Goal: Check status: Check status

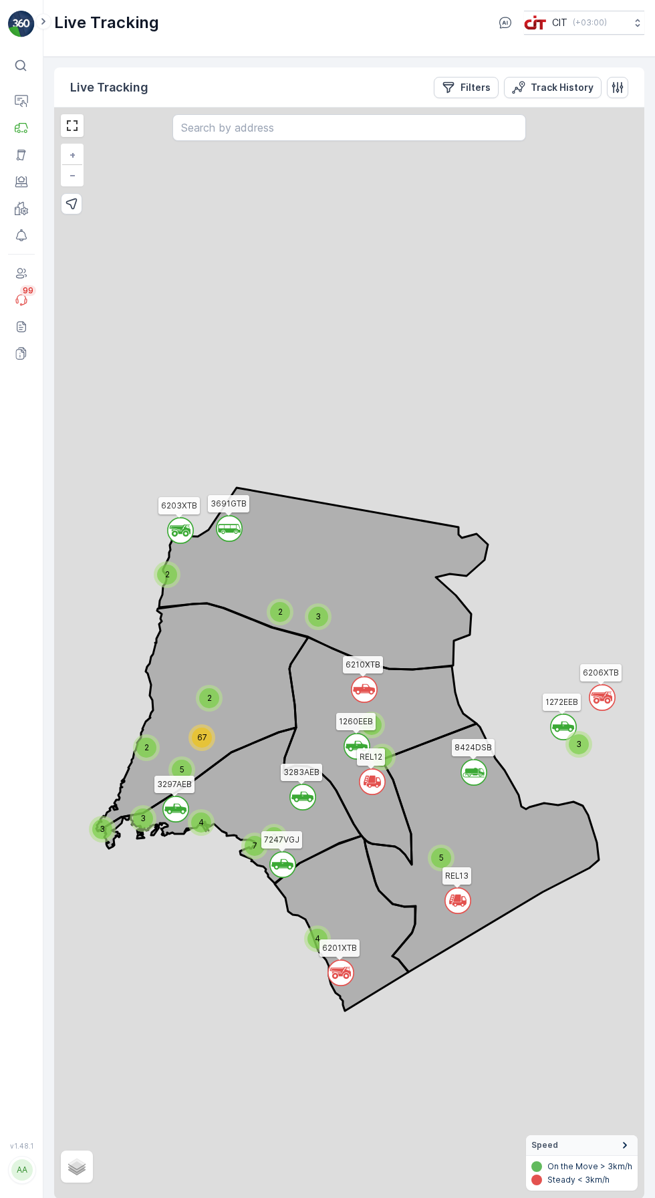
click at [468, 91] on p "Filters" at bounding box center [475, 87] width 30 height 13
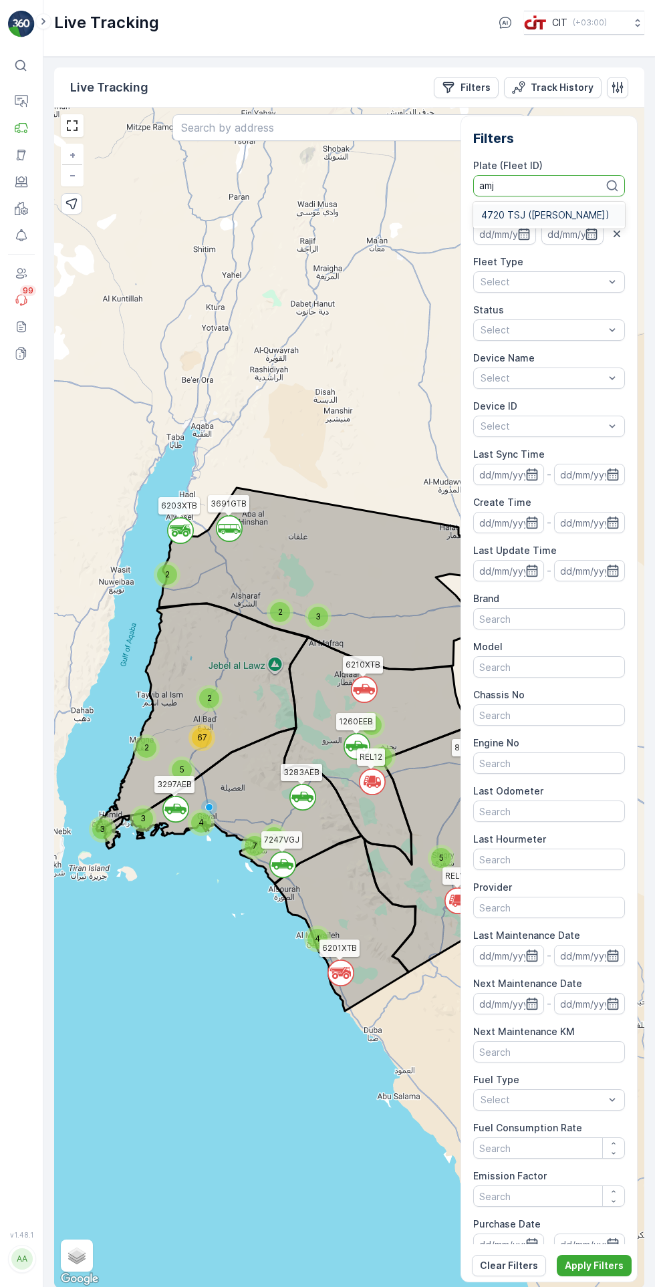
click at [531, 211] on span "4720 TSJ (Amjid Zaman)" at bounding box center [545, 215] width 128 height 11
type input "amj"
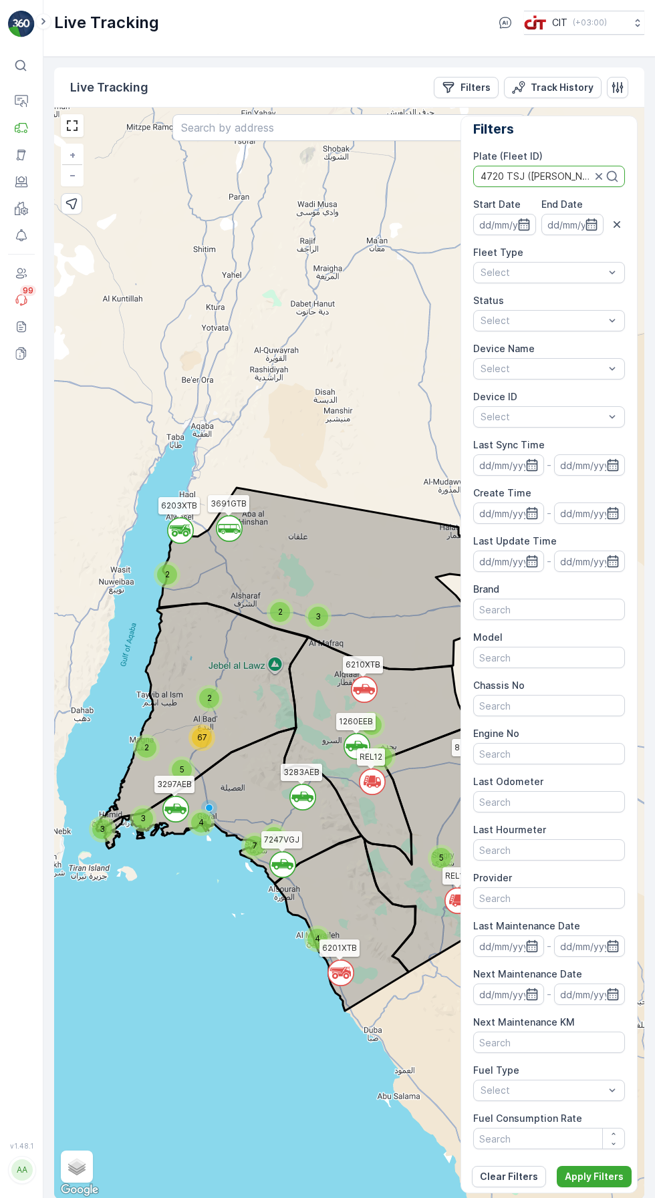
scroll to position [11, 0]
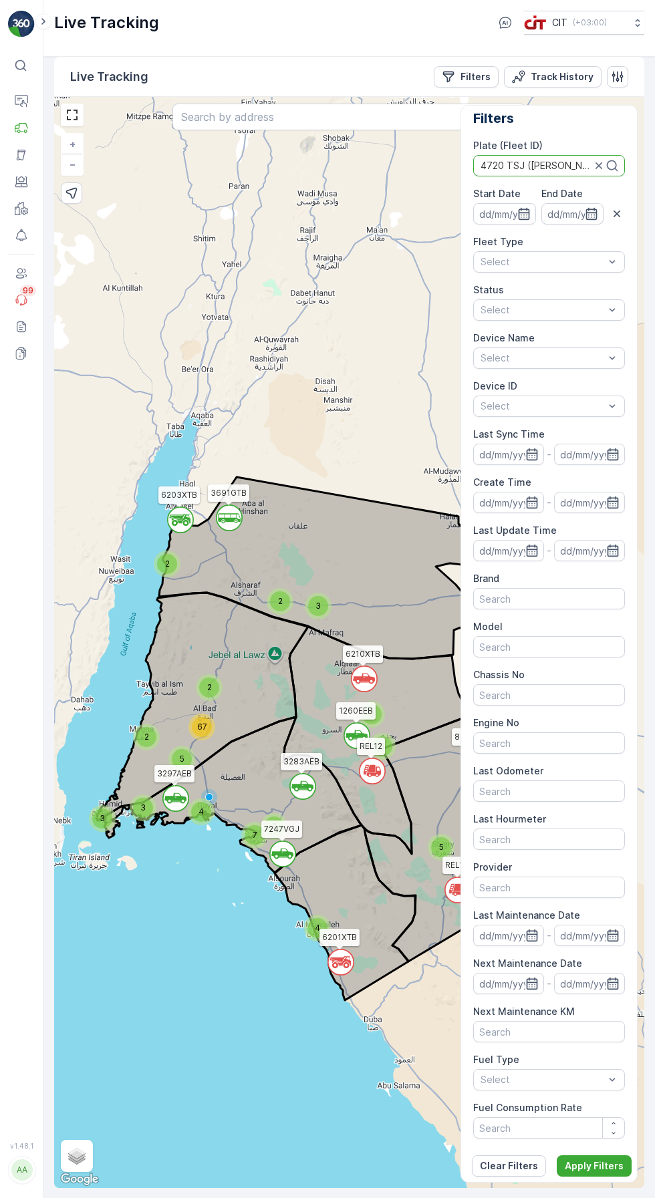
click at [598, 1173] on p "Apply Filters" at bounding box center [594, 1165] width 59 height 13
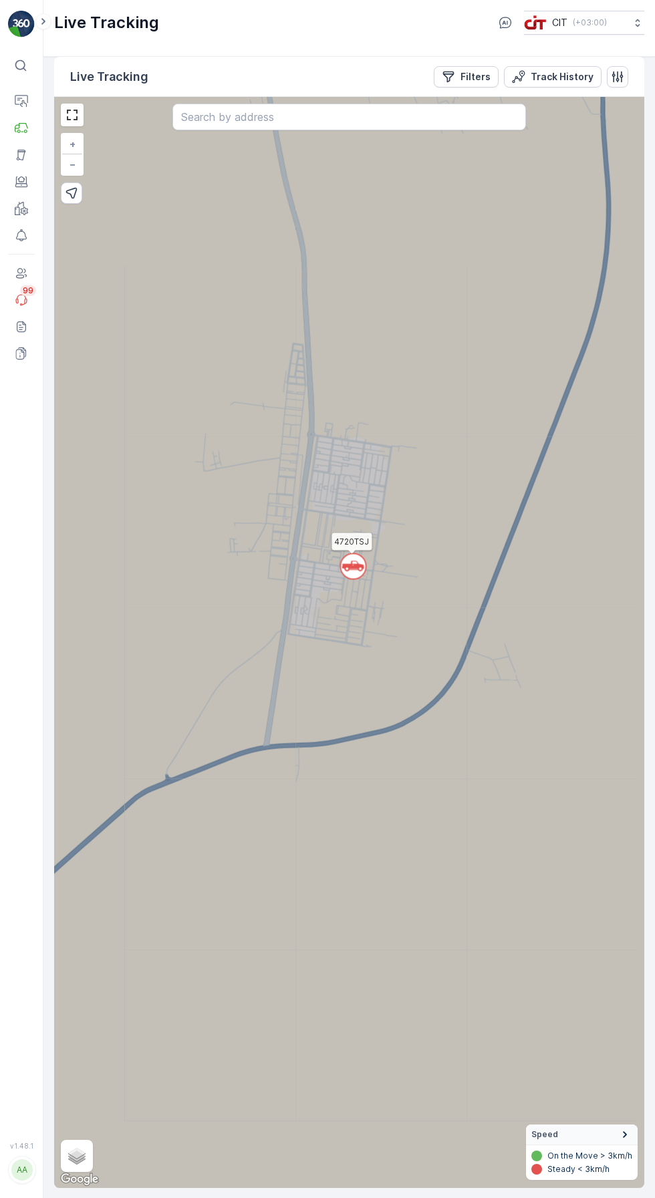
click at [349, 462] on icon at bounding box center [347, 739] width 708 height 1544
click at [363, 565] on icon at bounding box center [353, 566] width 22 height 11
